Goal: Information Seeking & Learning: Understand process/instructions

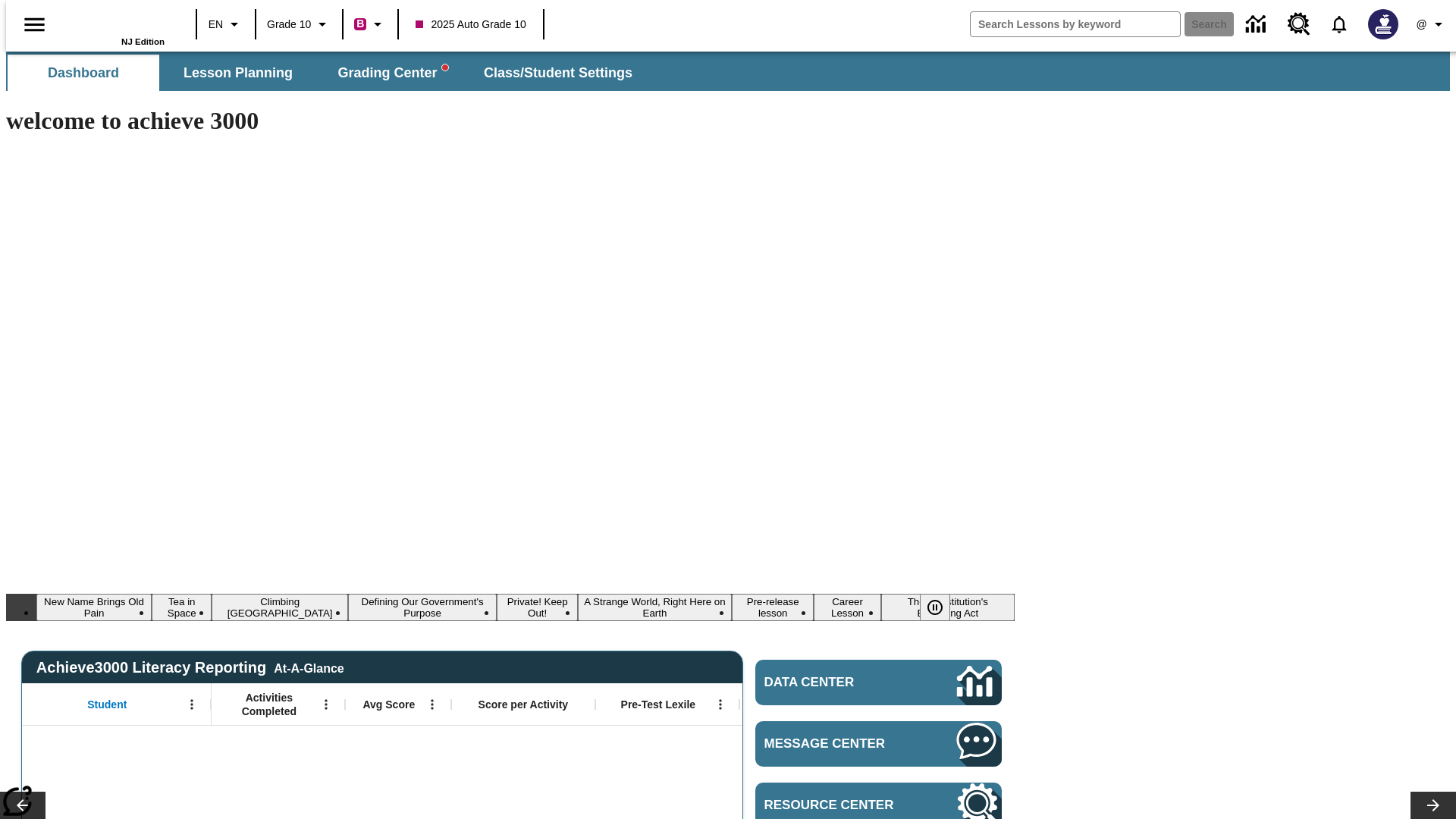
type input "-1"
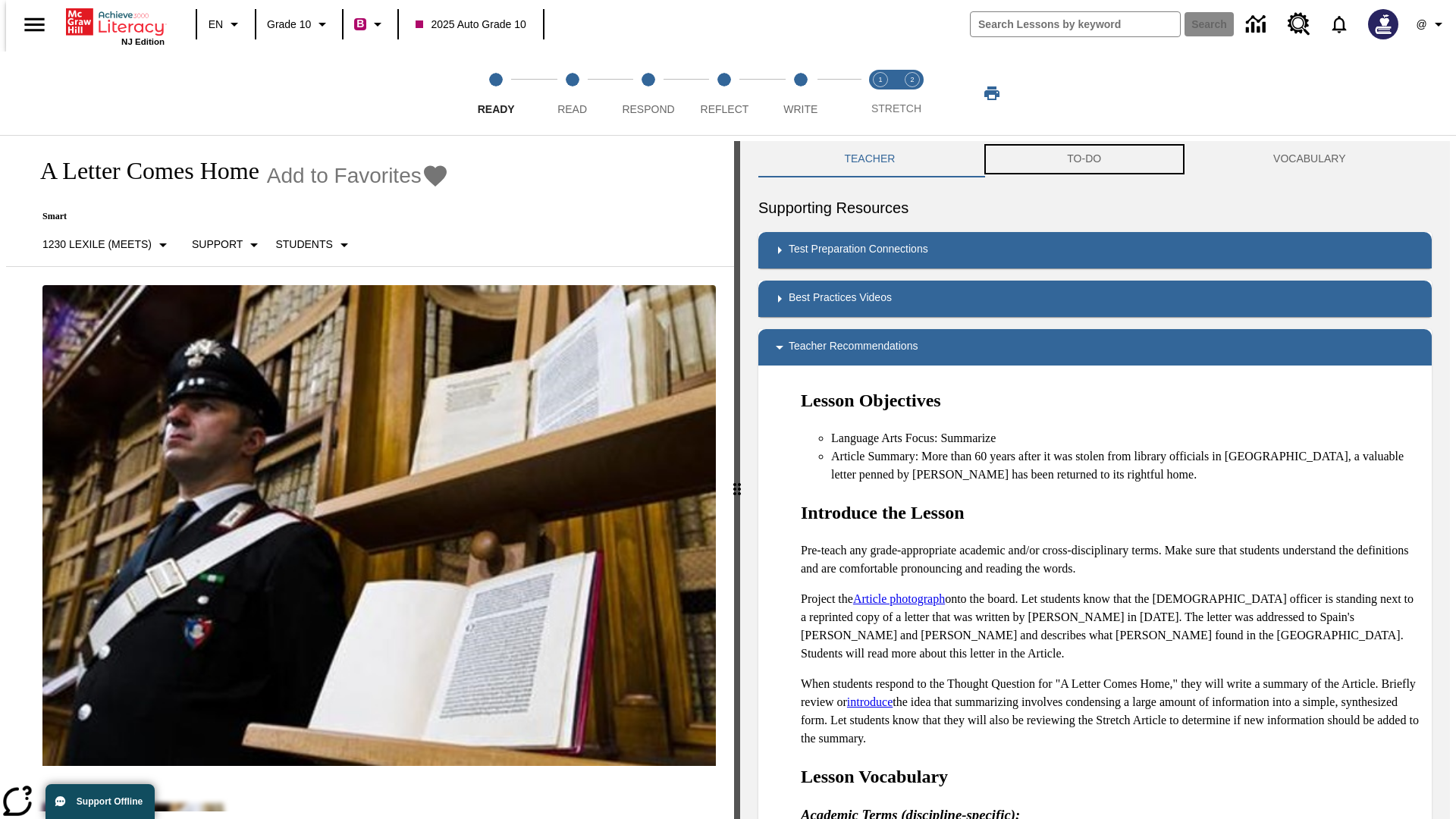
click at [1084, 159] on button "TO-DO" at bounding box center [1084, 159] width 206 height 37
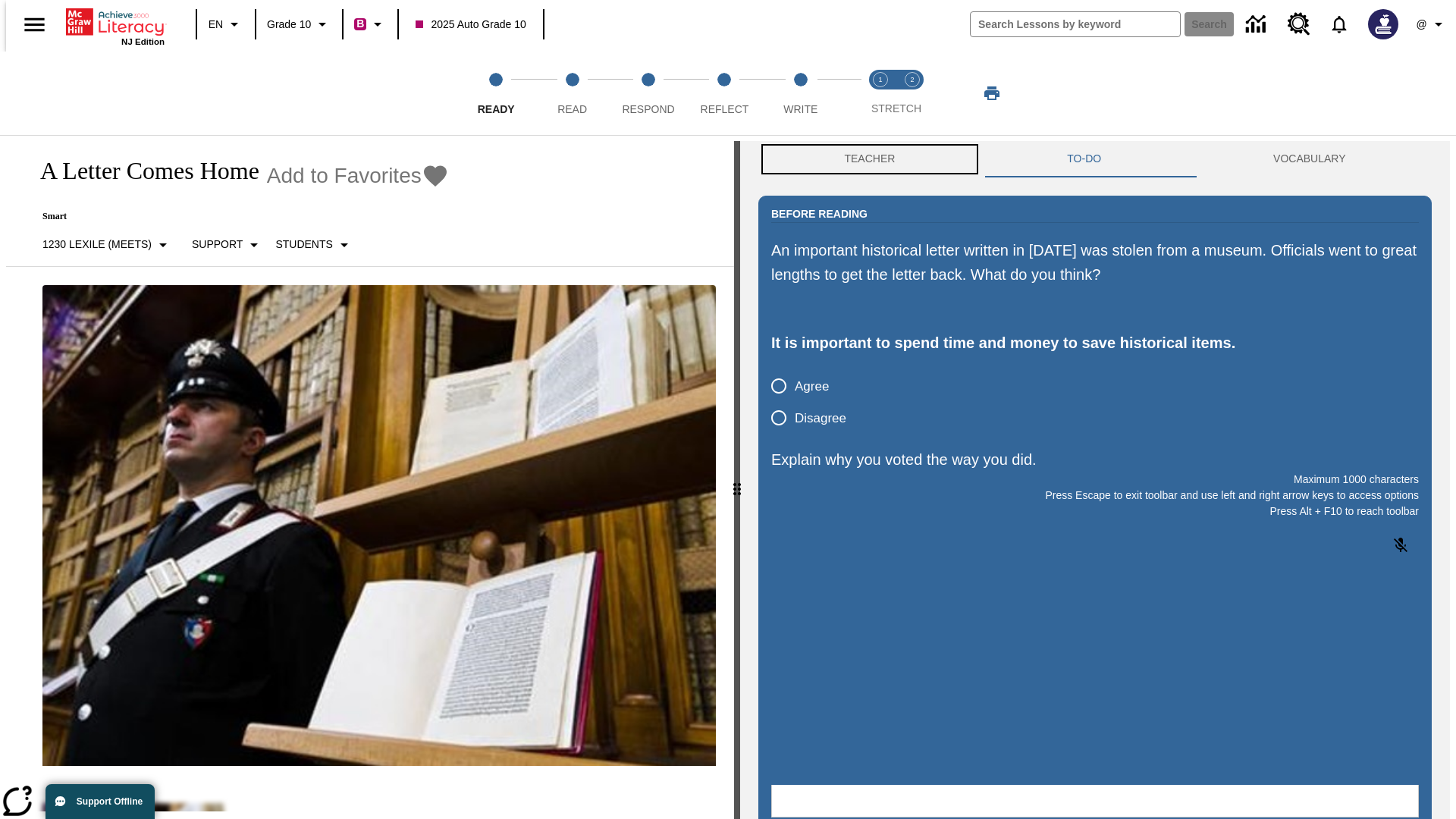
scroll to position [1, 0]
click at [865, 159] on button "Teacher" at bounding box center [869, 158] width 223 height 37
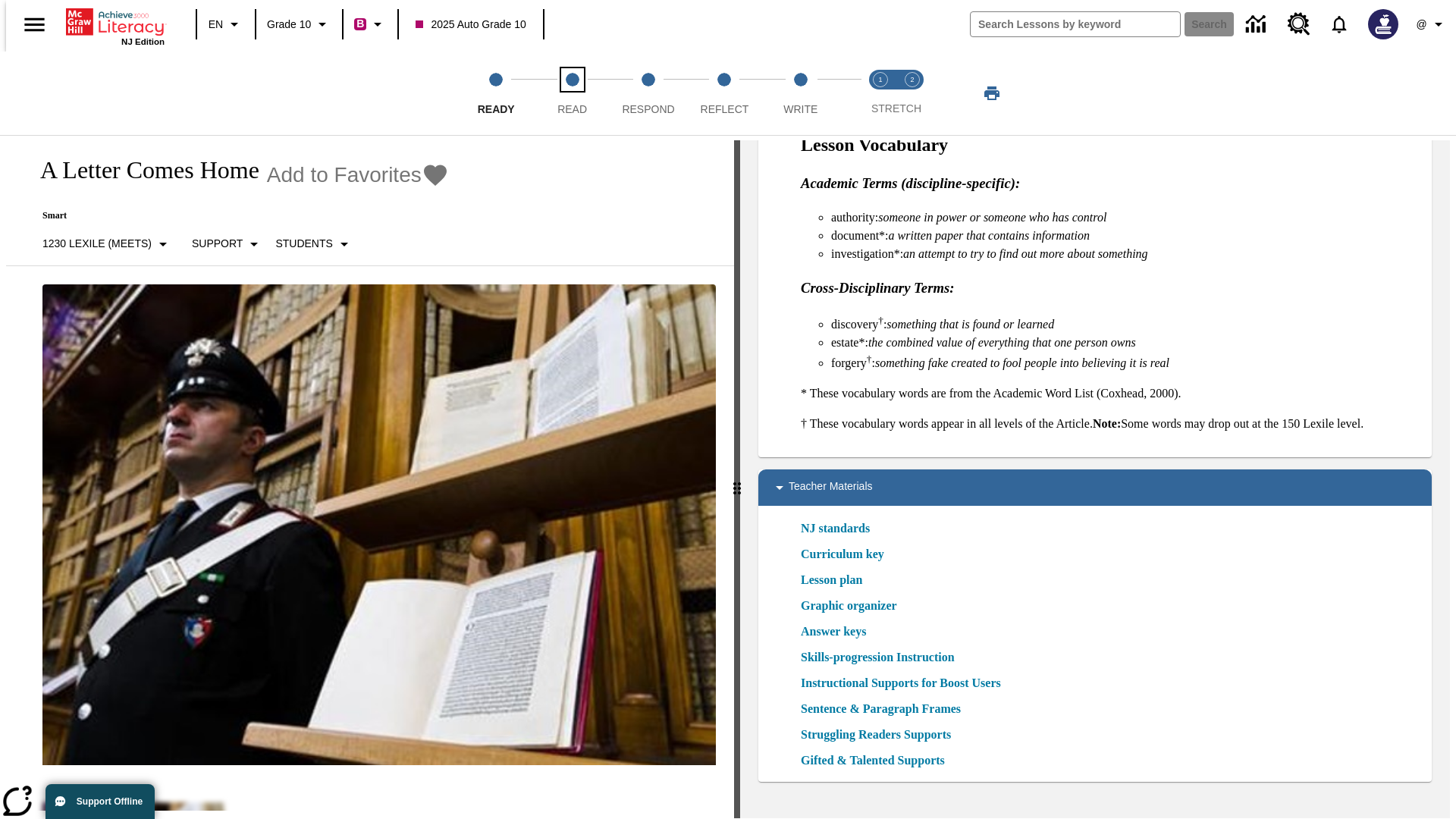
click at [571, 93] on span "Read" at bounding box center [572, 103] width 29 height 28
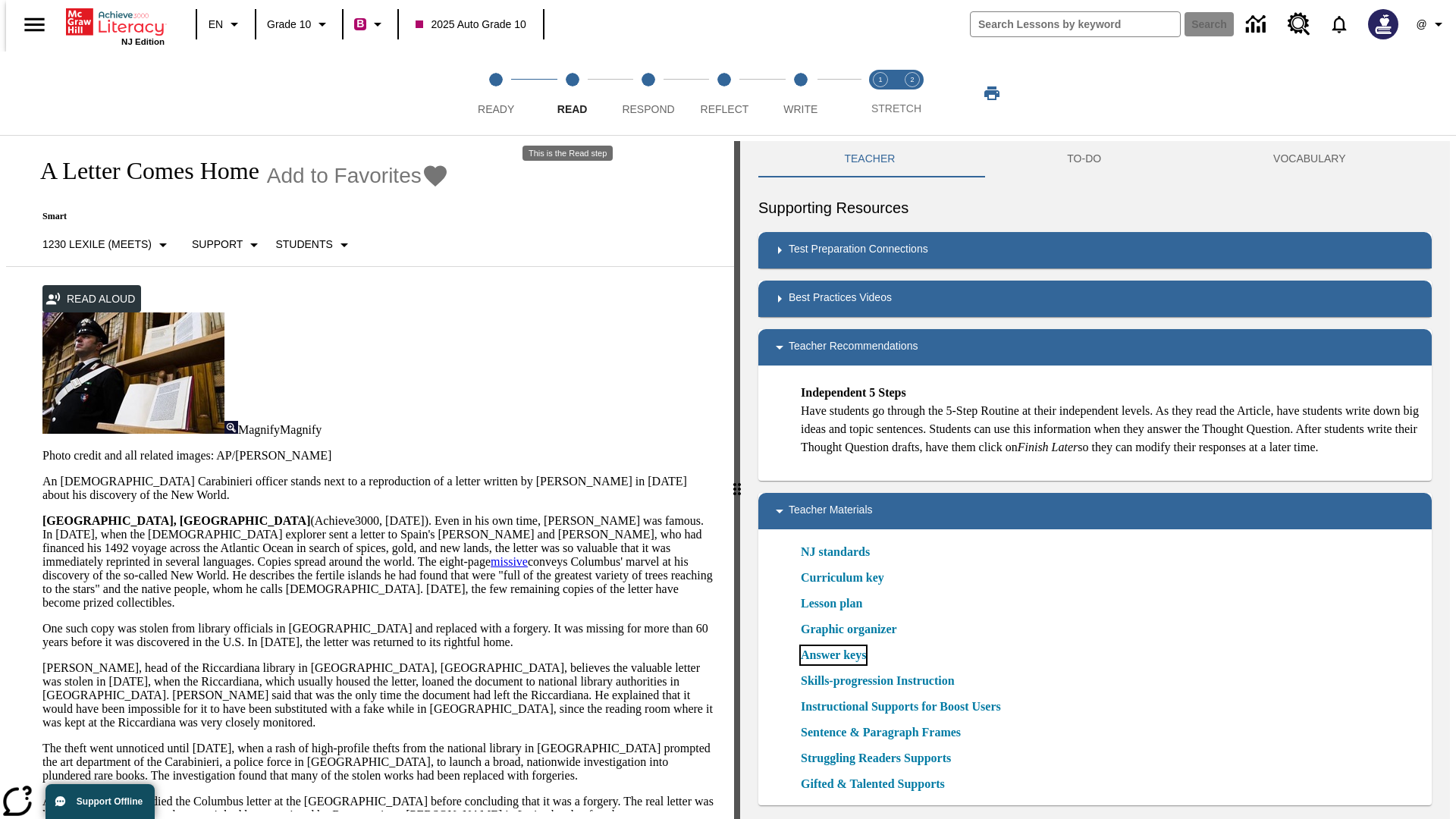
click at [832, 664] on link "Answer keys" at bounding box center [832, 655] width 65 height 18
click at [648, 93] on span "Respond" at bounding box center [648, 103] width 52 height 28
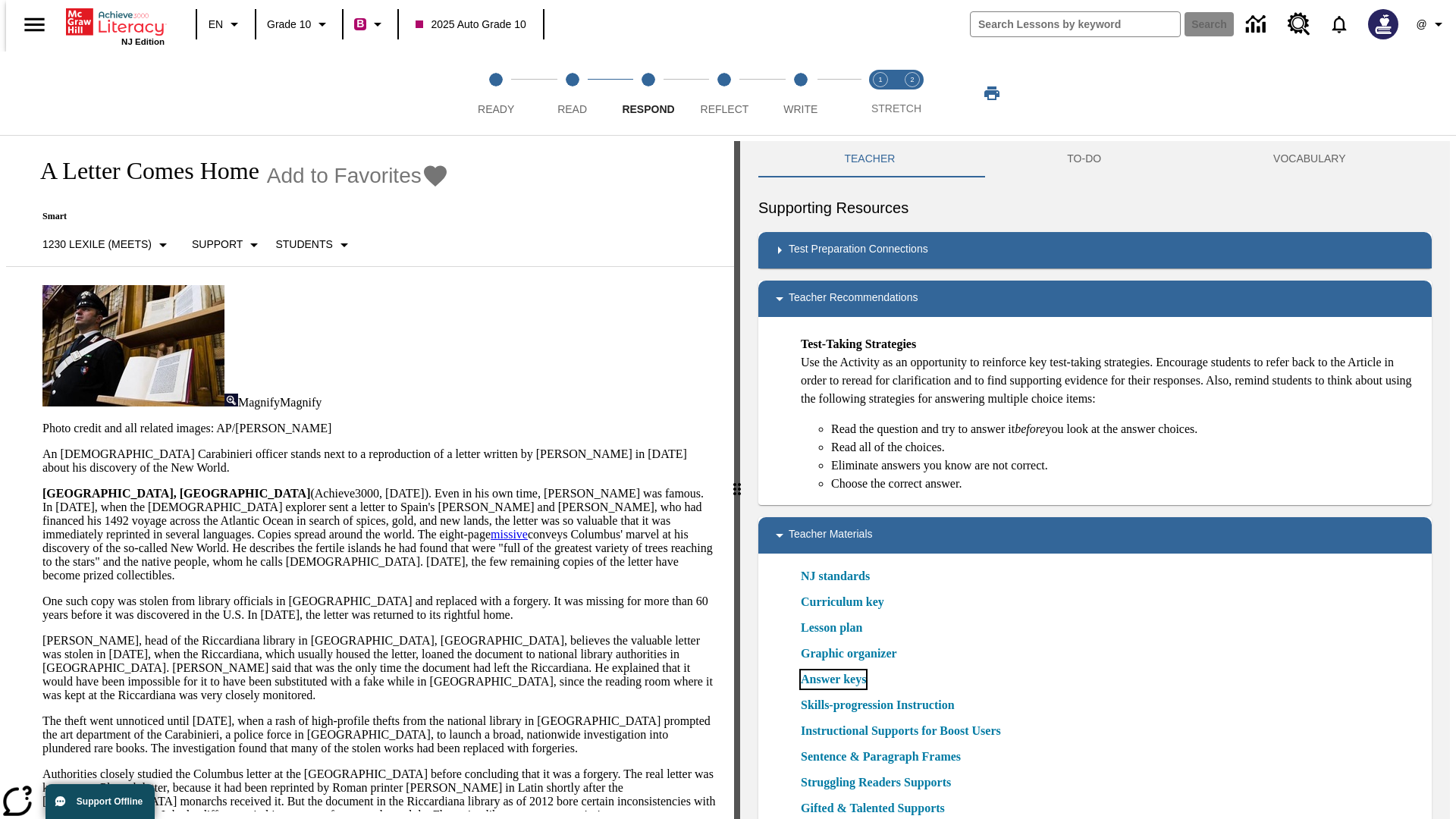
click at [832, 680] on link "Answer keys" at bounding box center [832, 680] width 65 height 18
click at [724, 93] on span "Reflect" at bounding box center [725, 103] width 49 height 28
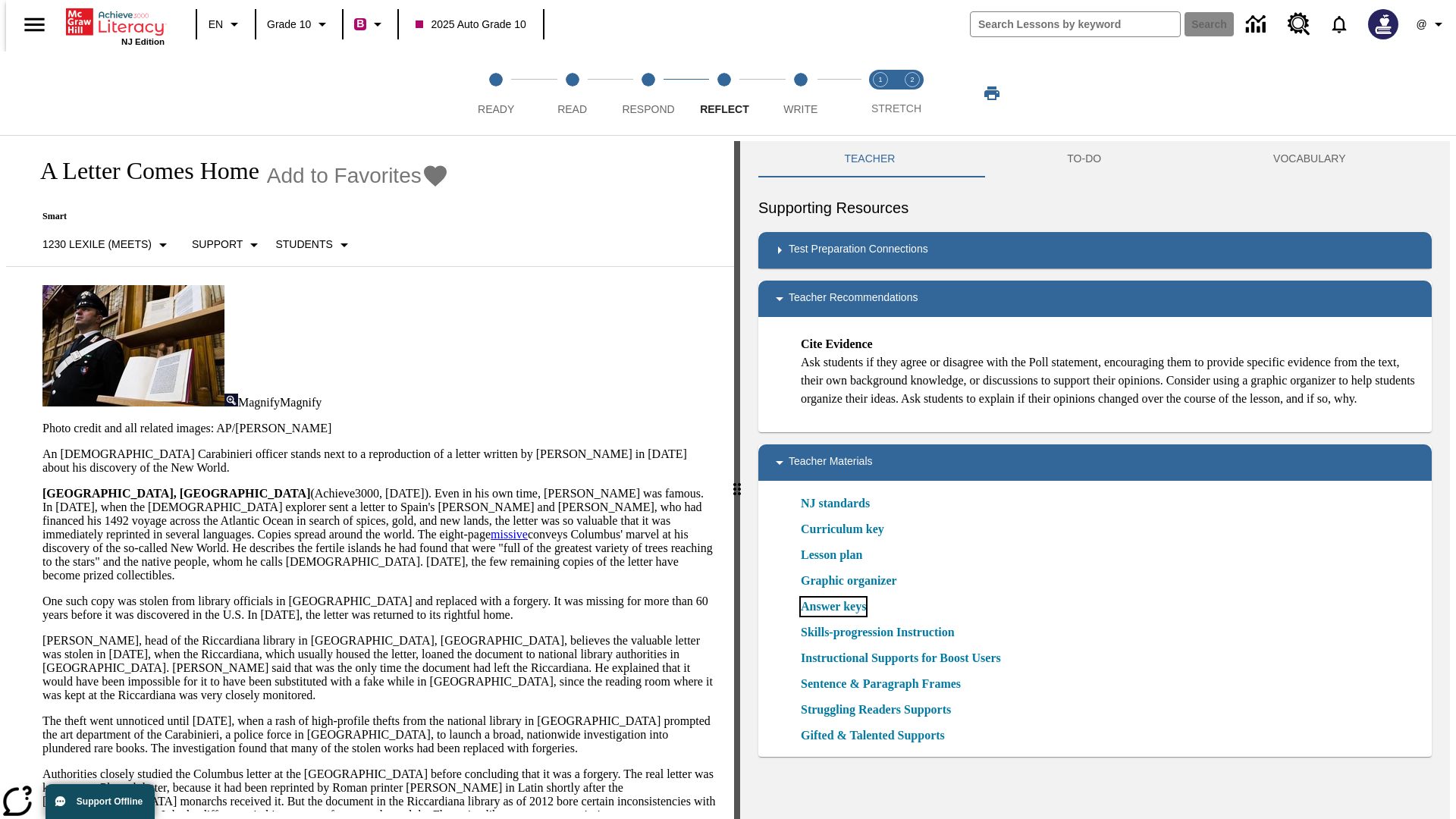
click at [832, 616] on link "Answer keys" at bounding box center [832, 607] width 65 height 18
click at [800, 93] on span "Write" at bounding box center [799, 103] width 34 height 28
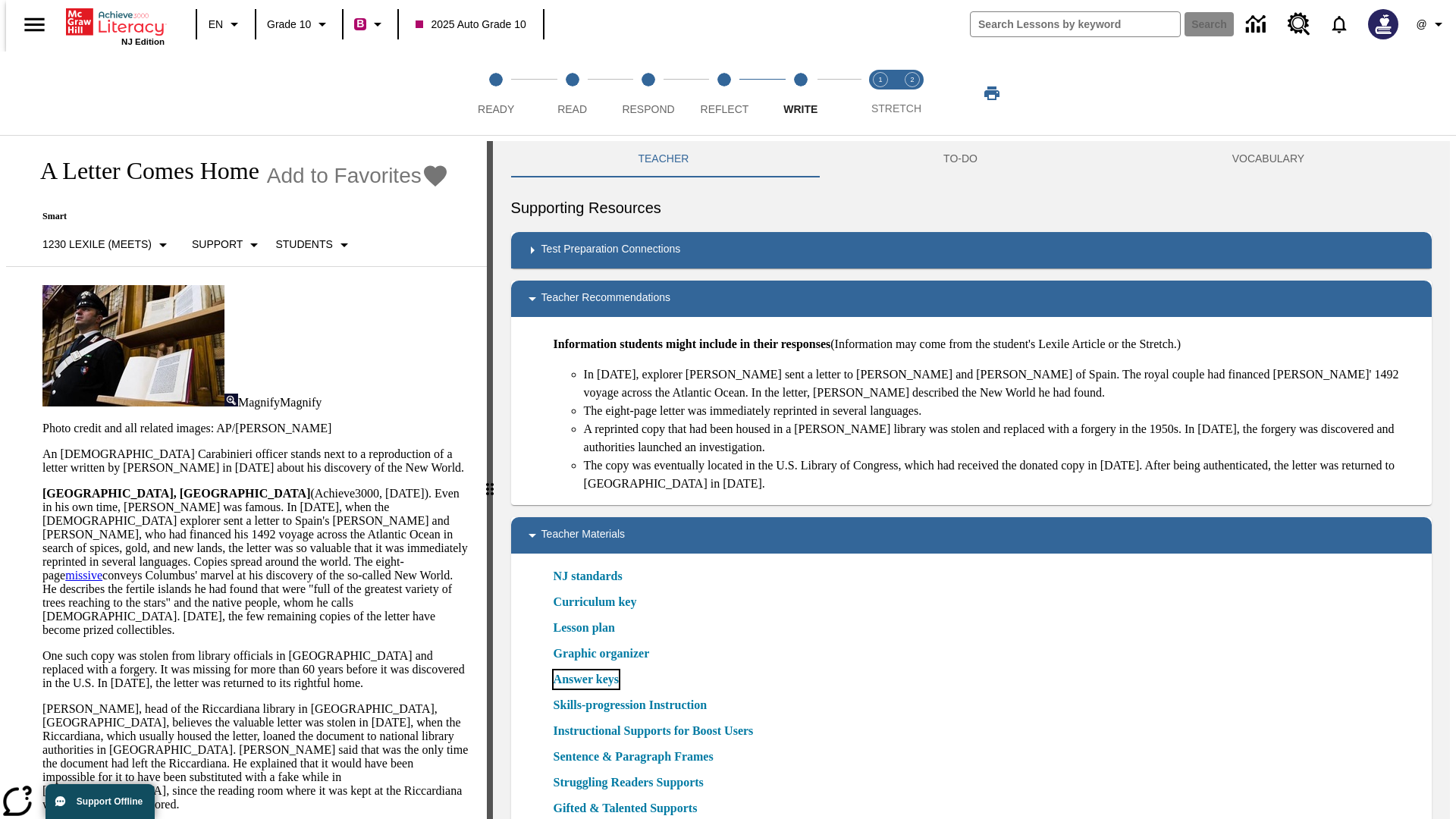
click at [585, 680] on link "Answer keys" at bounding box center [586, 680] width 65 height 18
